Goal: Information Seeking & Learning: Learn about a topic

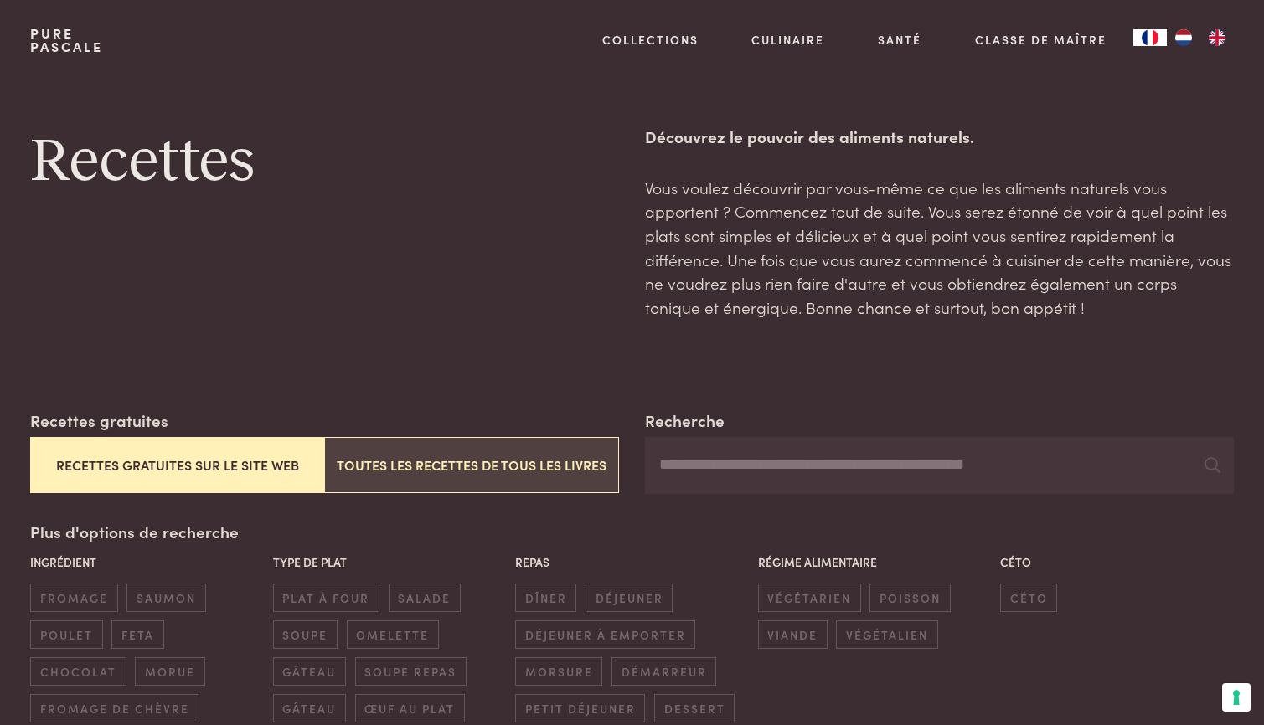
click at [456, 460] on button "Toutes les recettes de tous les livres" at bounding box center [471, 465] width 294 height 56
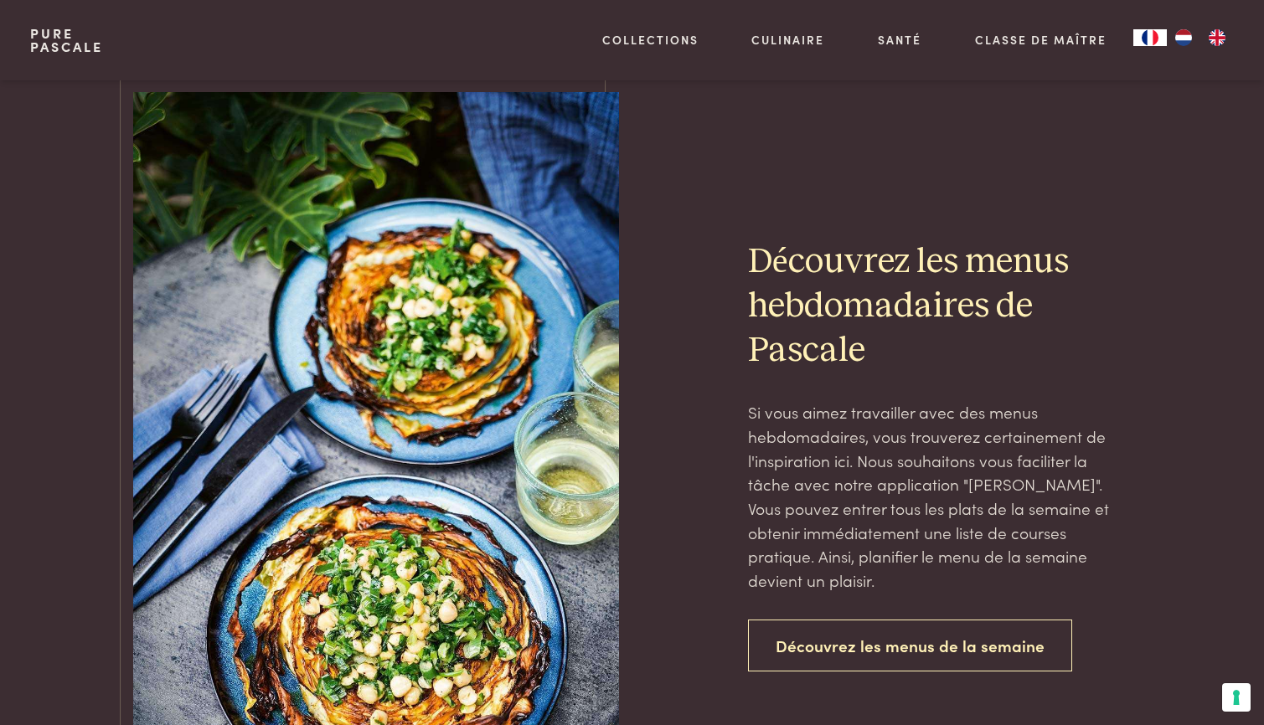
scroll to position [3759, 0]
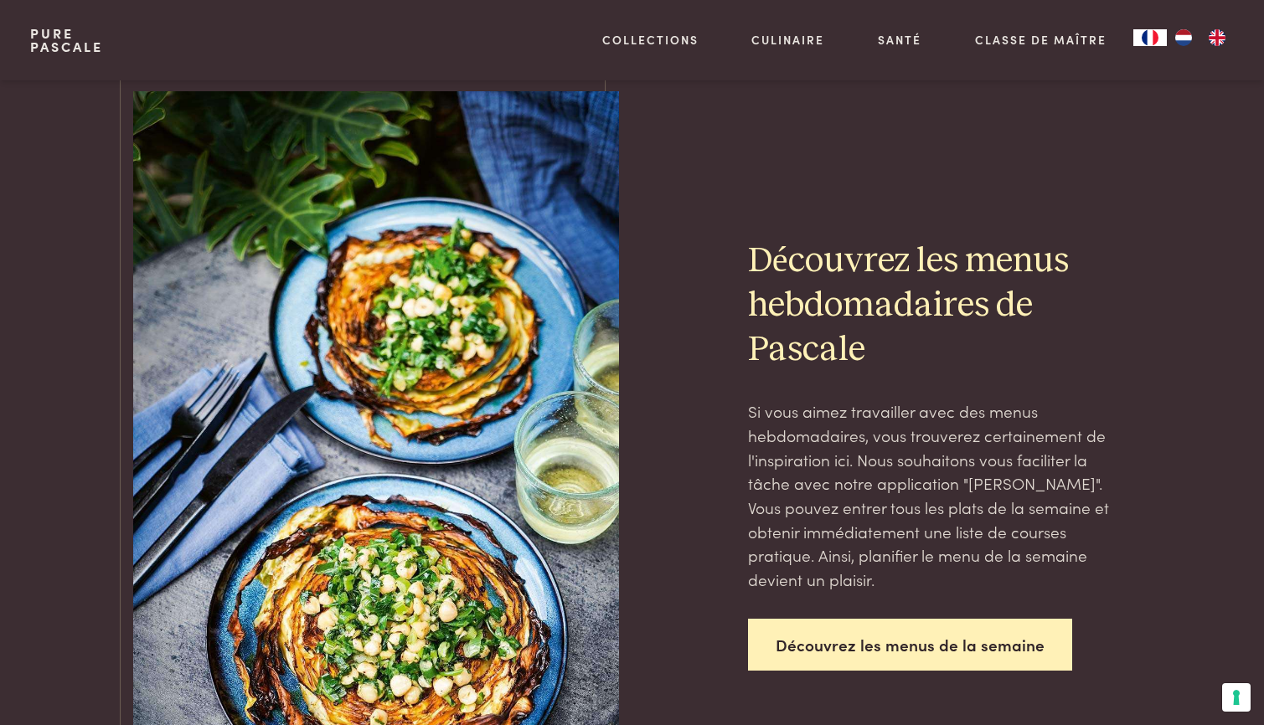
click at [880, 642] on link "Découvrez les menus de la semaine" at bounding box center [910, 645] width 324 height 53
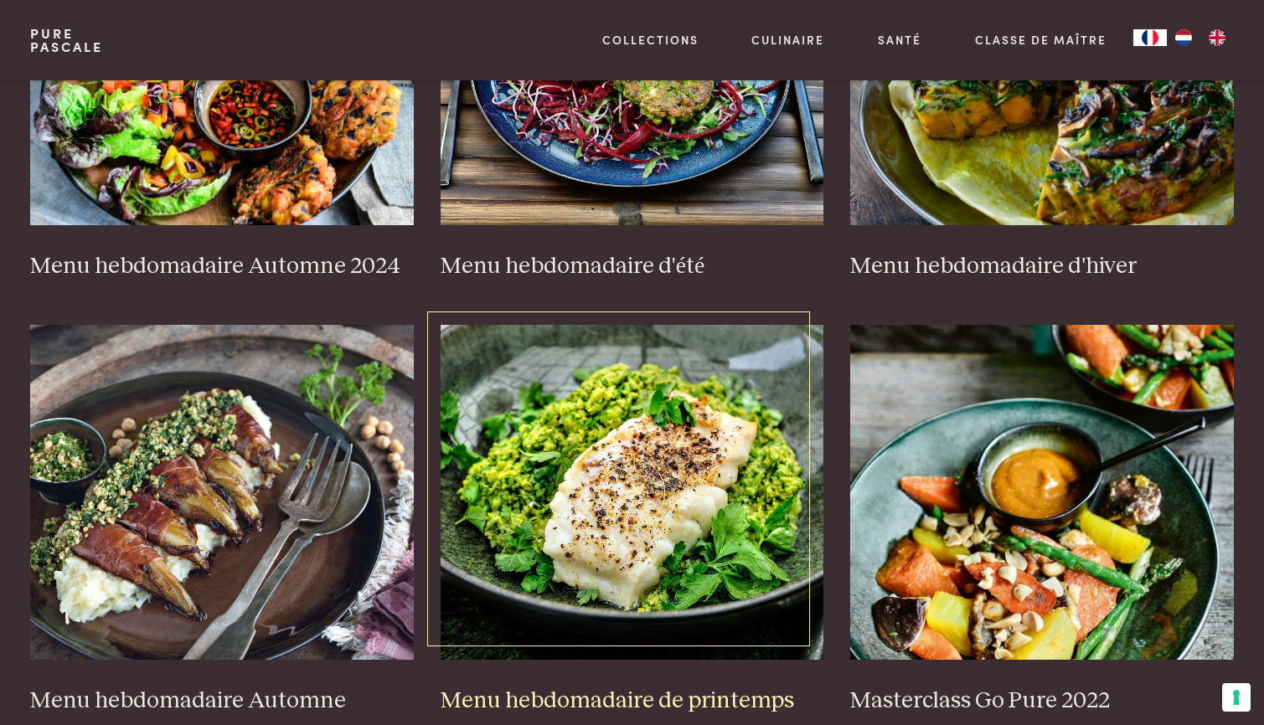
scroll to position [586, 0]
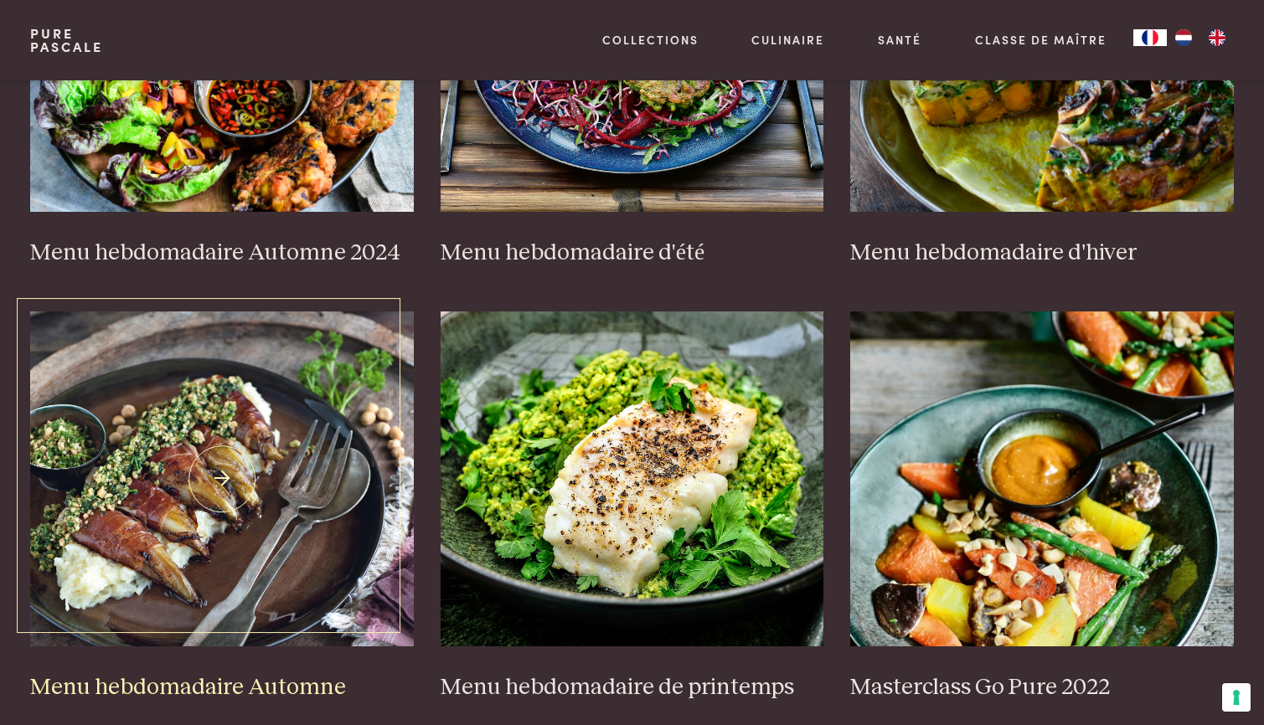
click at [217, 487] on img at bounding box center [222, 479] width 384 height 335
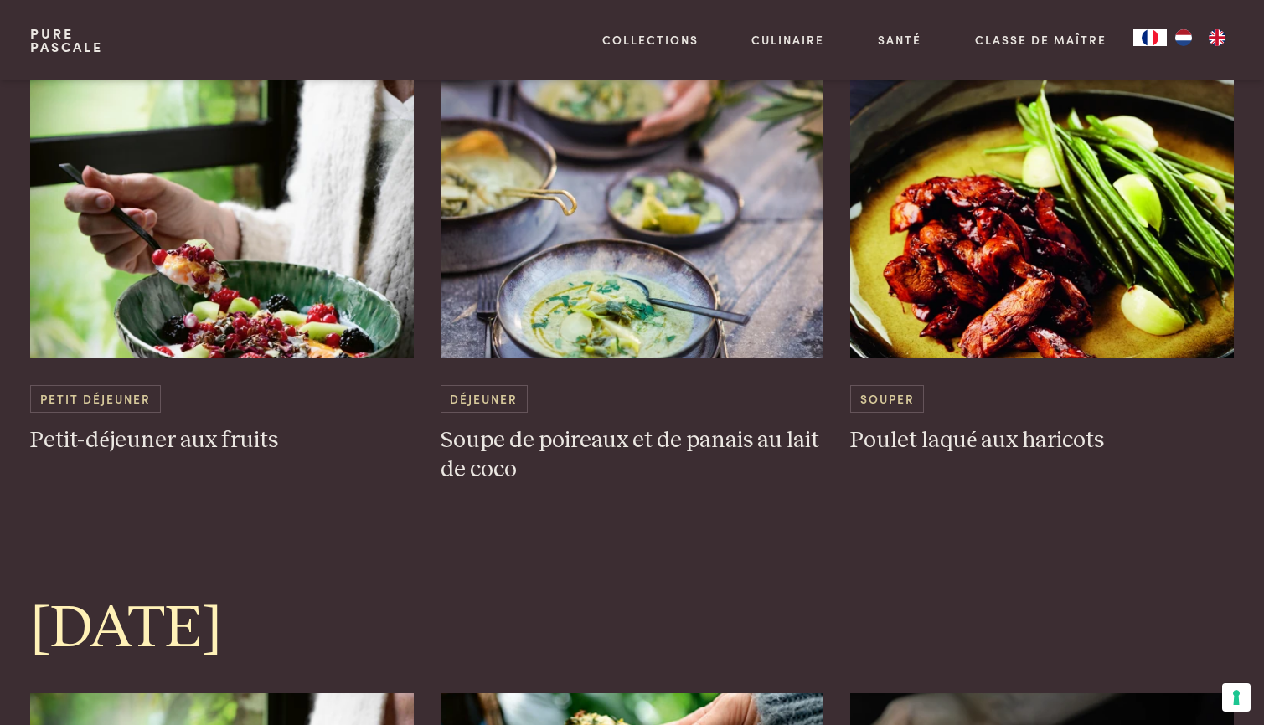
scroll to position [1089, 0]
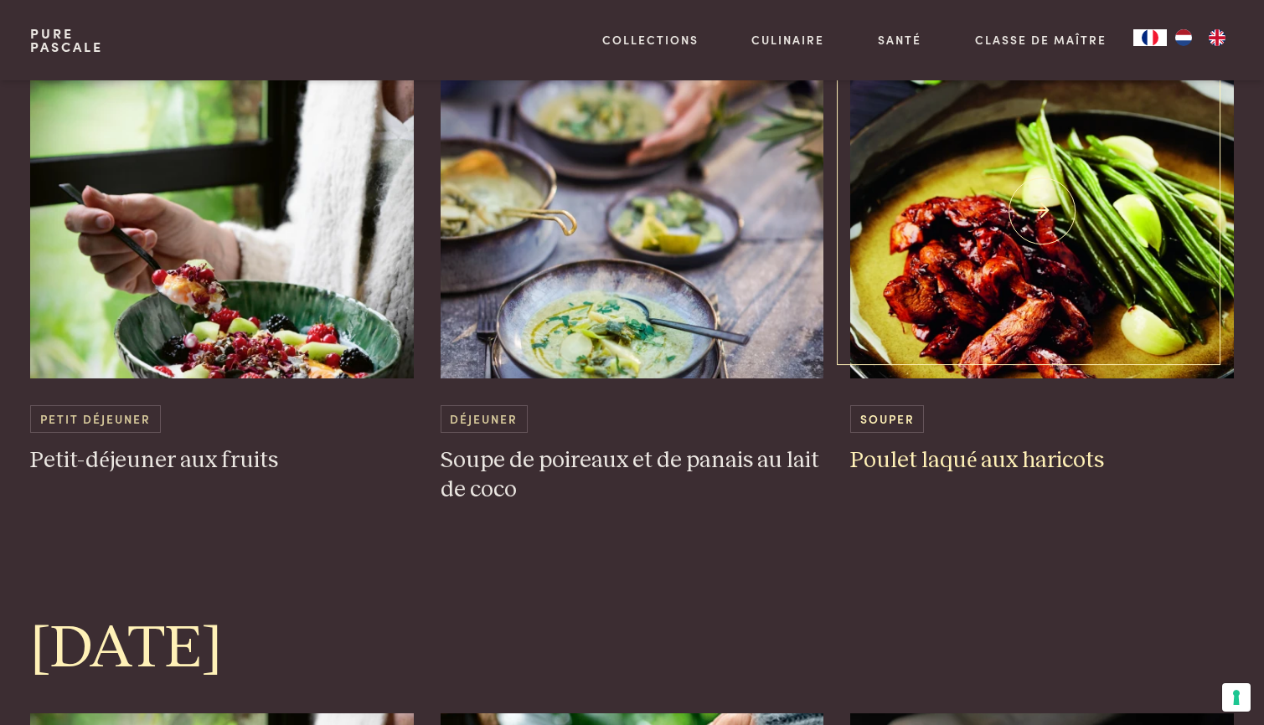
click at [990, 304] on img at bounding box center [1042, 211] width 384 height 335
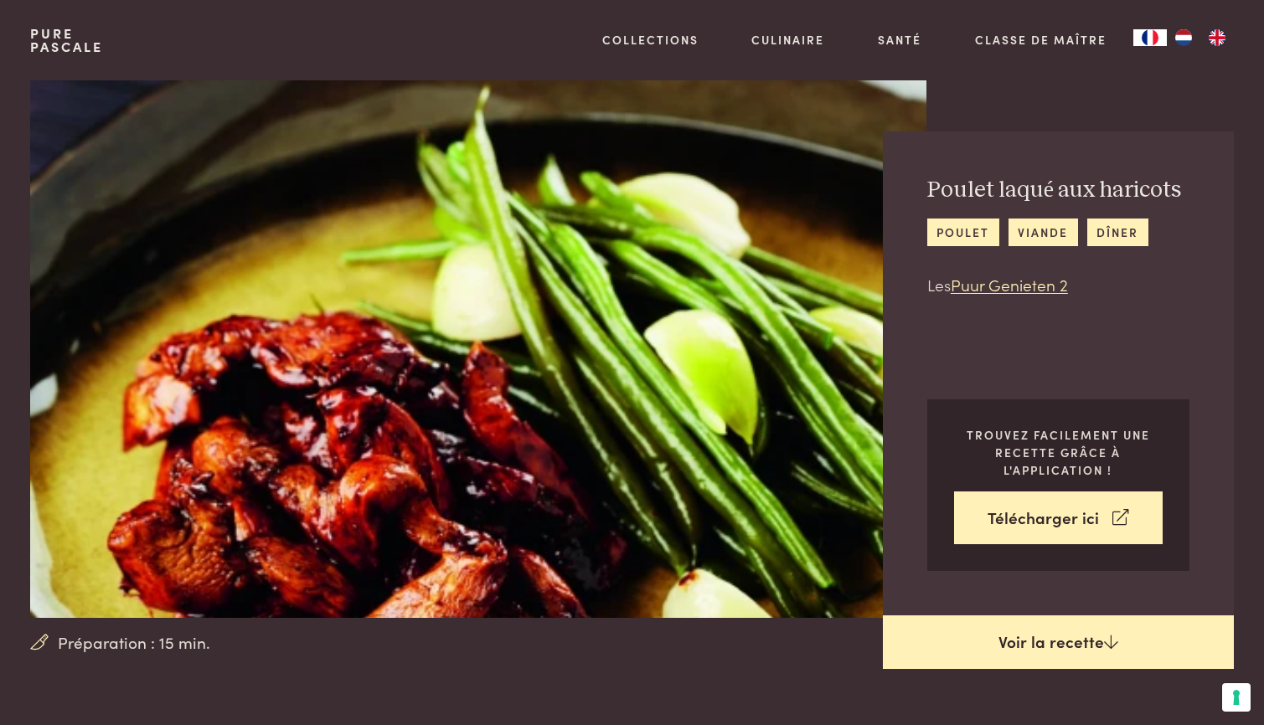
click at [1075, 648] on link "Voir la recette" at bounding box center [1058, 643] width 351 height 54
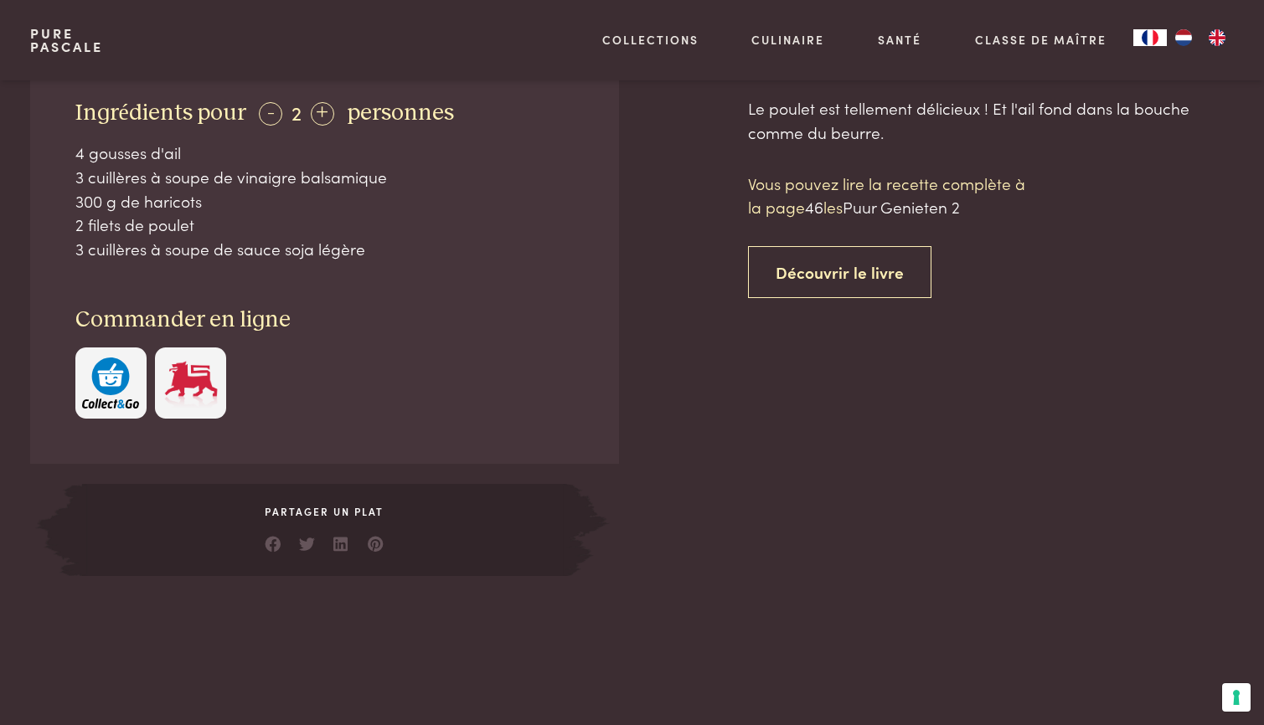
scroll to position [673, 0]
